Goal: Transaction & Acquisition: Purchase product/service

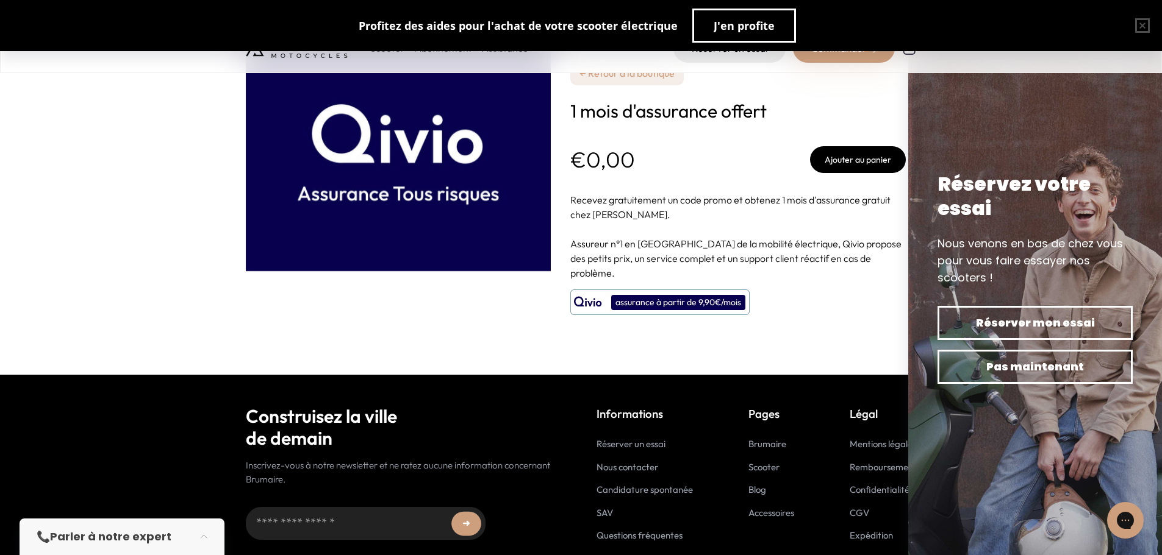
click at [710, 295] on div "assurance à partir de 9,90€/mois" at bounding box center [678, 302] width 134 height 15
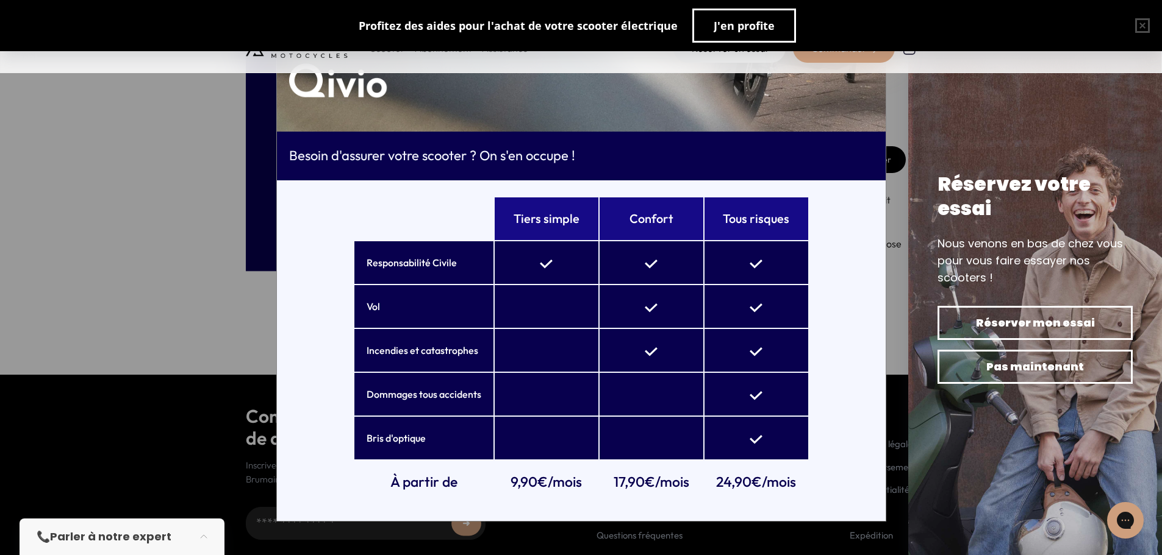
click at [141, 249] on div "× Besoin d'assurer votre scooter ? On s'en occupe ! Tiers simple Confort Tous r…" at bounding box center [581, 277] width 1162 height 555
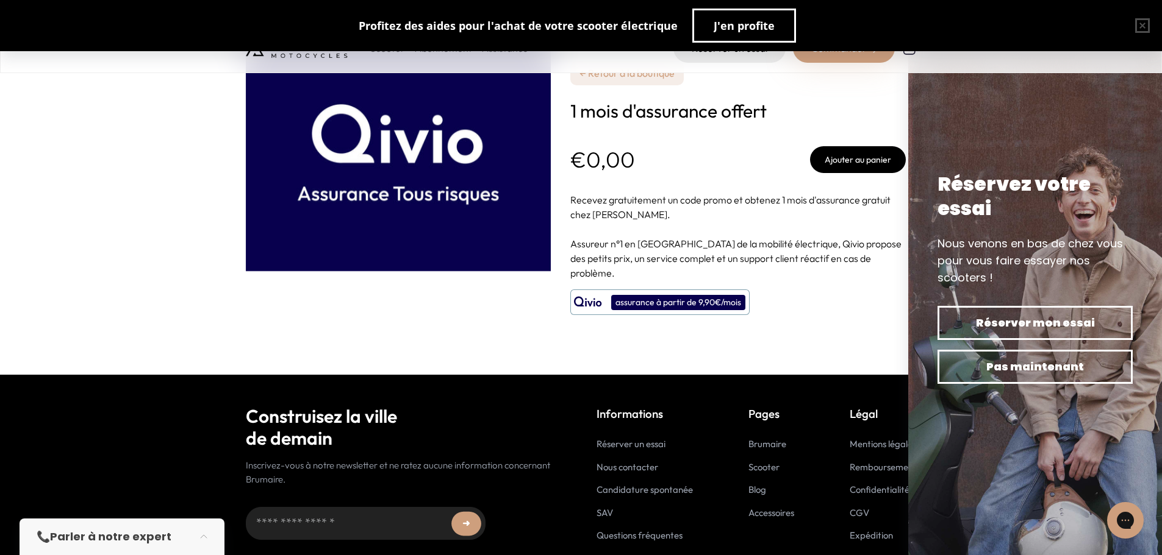
click at [840, 167] on button "Ajouter au panier" at bounding box center [858, 159] width 96 height 27
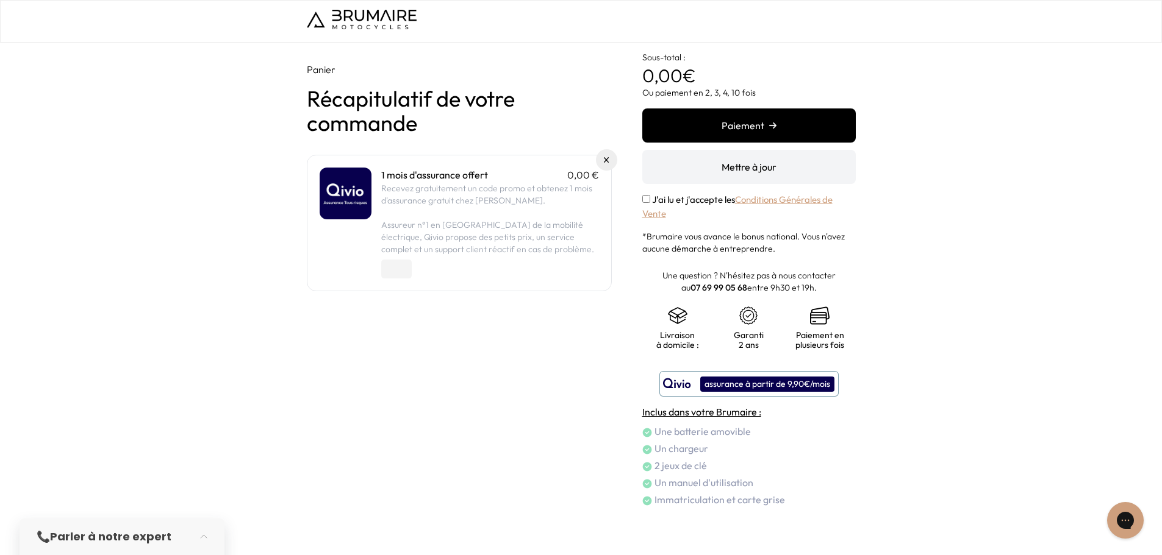
click at [651, 198] on label "J'ai lu et j'accepte les Conditions Générales de Vente" at bounding box center [737, 207] width 190 height 26
click at [721, 129] on button "Paiement" at bounding box center [748, 126] width 213 height 34
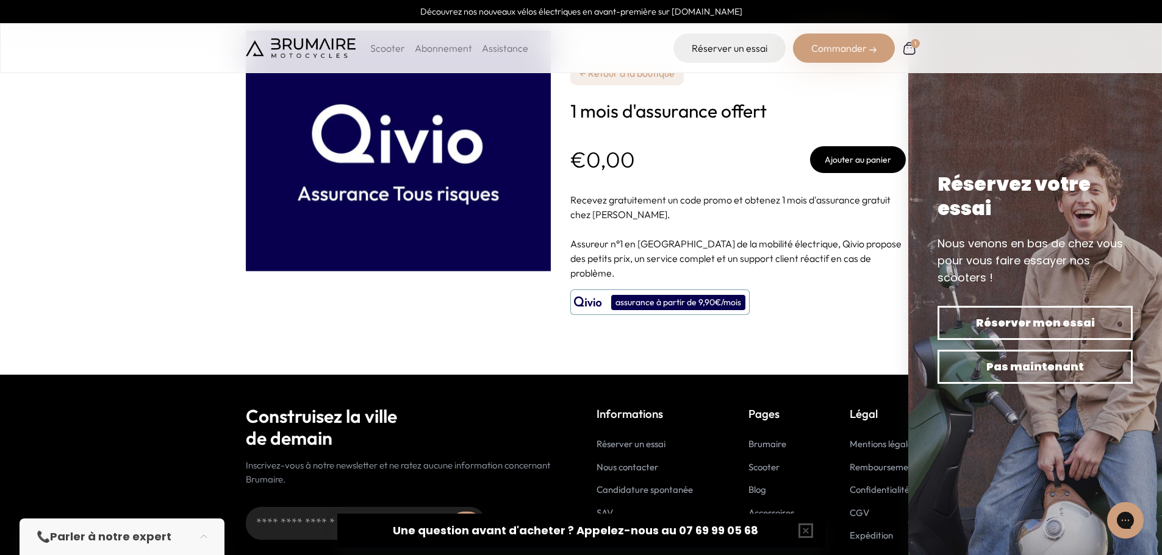
click at [857, 160] on button "Ajouter au panier" at bounding box center [858, 159] width 96 height 27
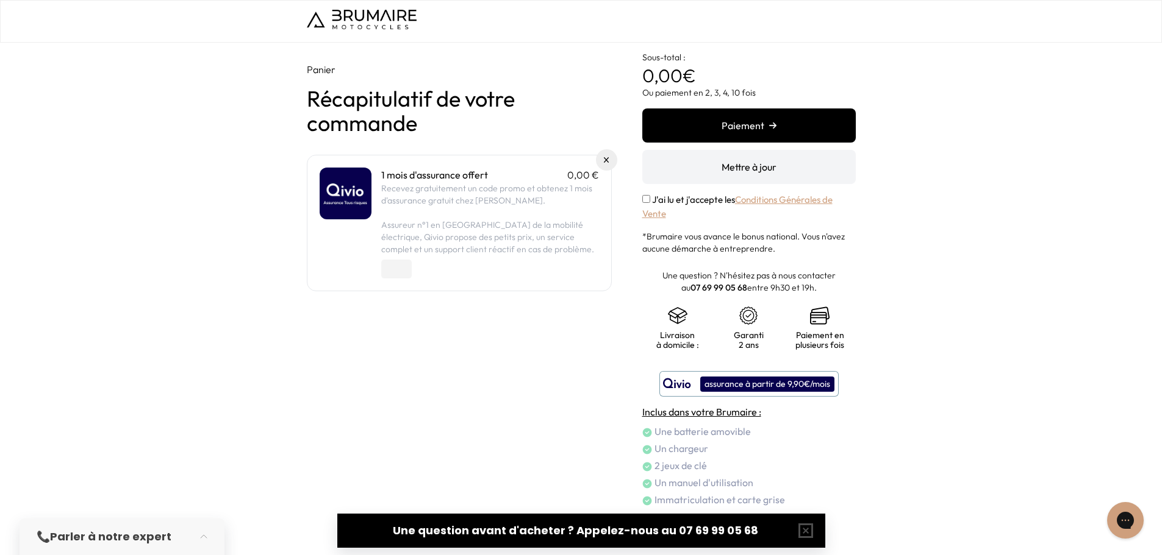
click at [684, 120] on button "Paiement" at bounding box center [748, 126] width 213 height 34
